Goal: Information Seeking & Learning: Learn about a topic

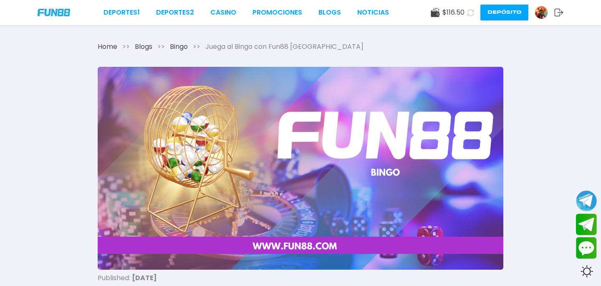
drag, startPoint x: 287, startPoint y: 146, endPoint x: 311, endPoint y: 3, distance: 144.8
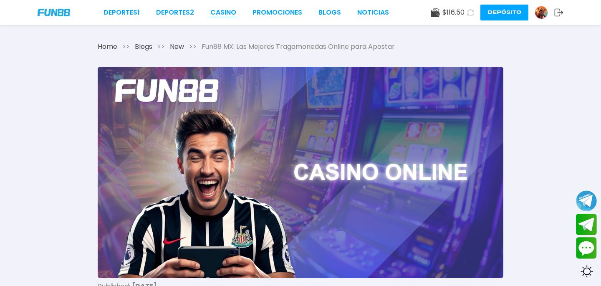
drag, startPoint x: 0, startPoint y: 0, endPoint x: 223, endPoint y: 8, distance: 223.0
